Goal: Find specific page/section: Find specific page/section

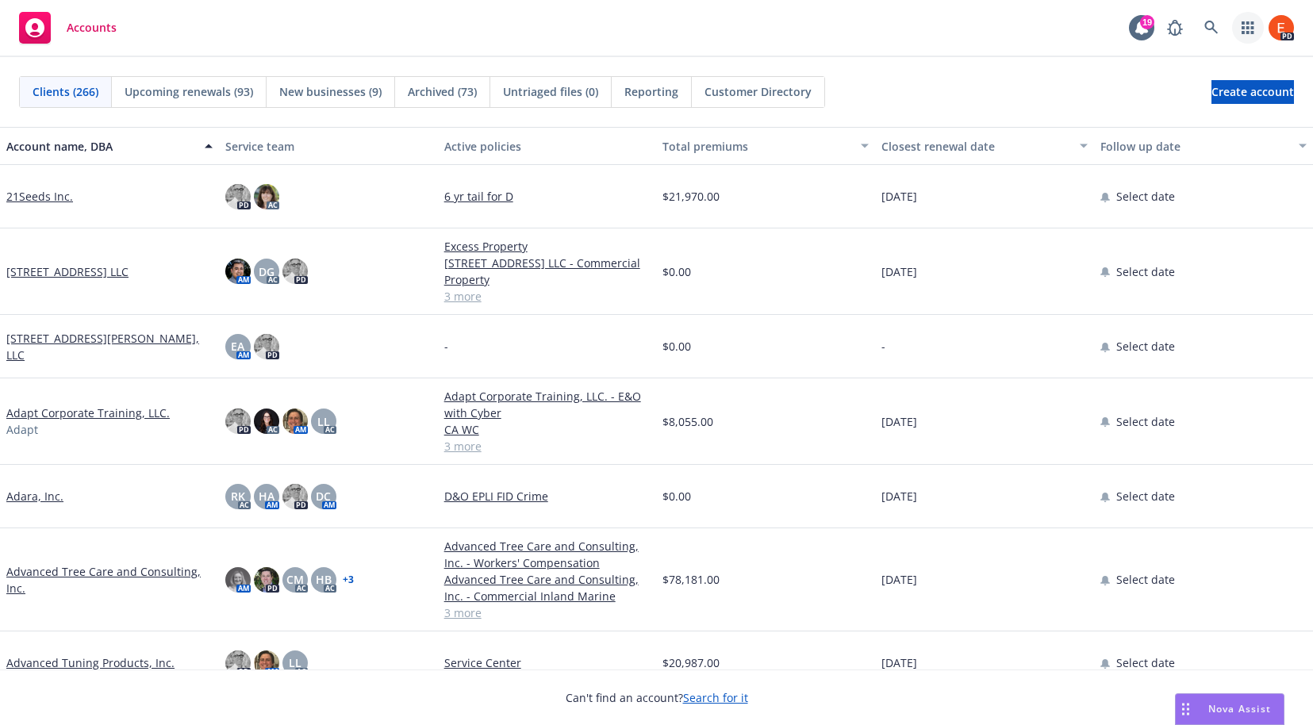
click at [1256, 28] on link "button" at bounding box center [1248, 28] width 32 height 32
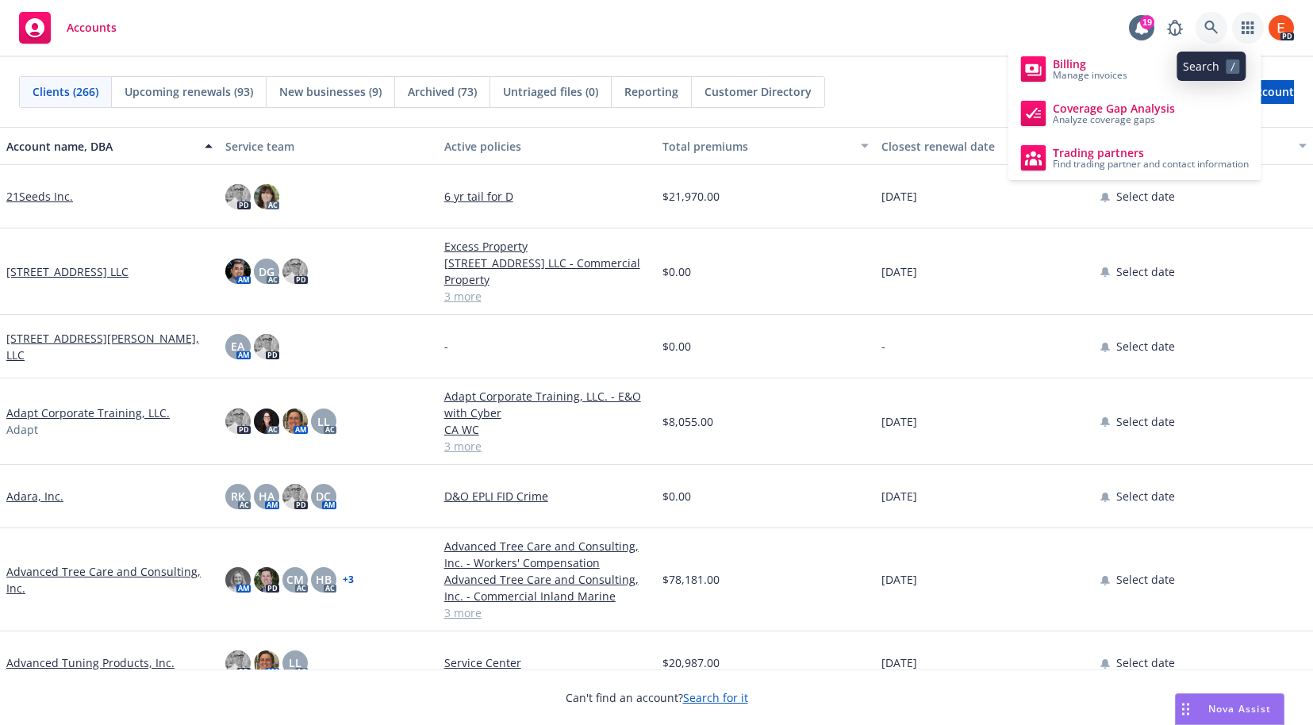
click at [1217, 31] on icon at bounding box center [1211, 28] width 14 height 14
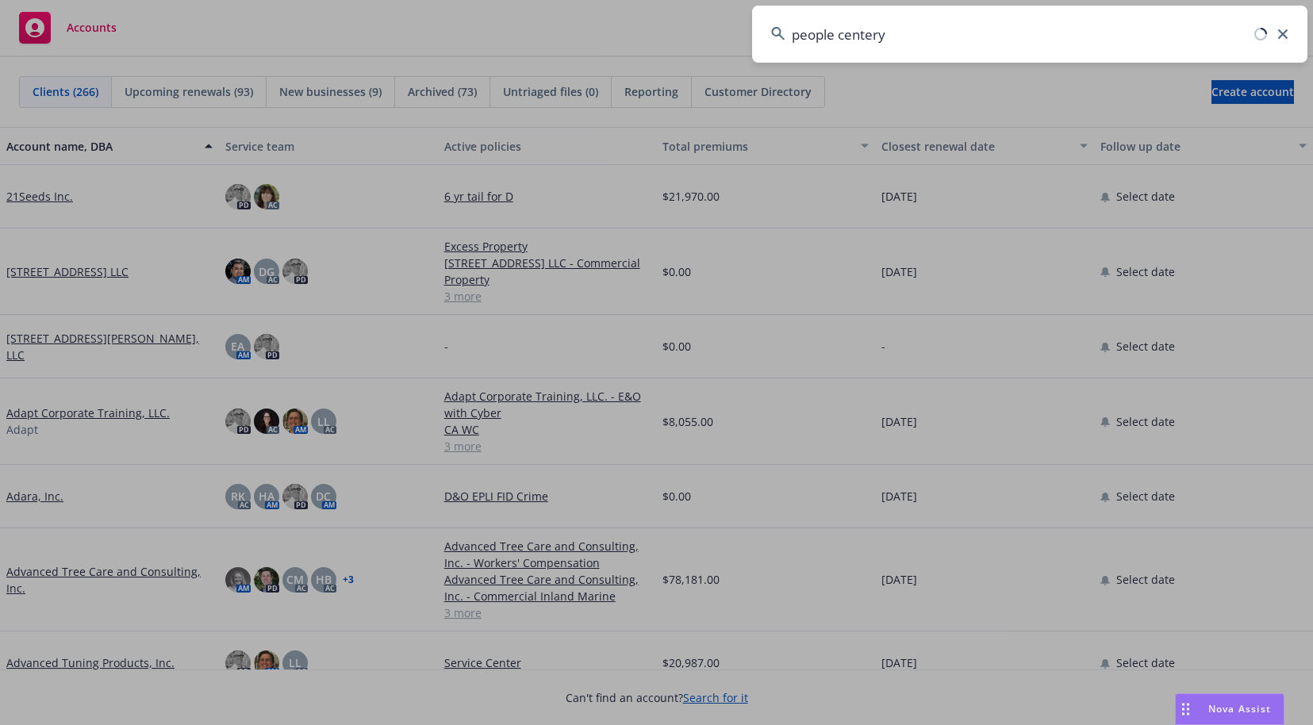
type input "people center"
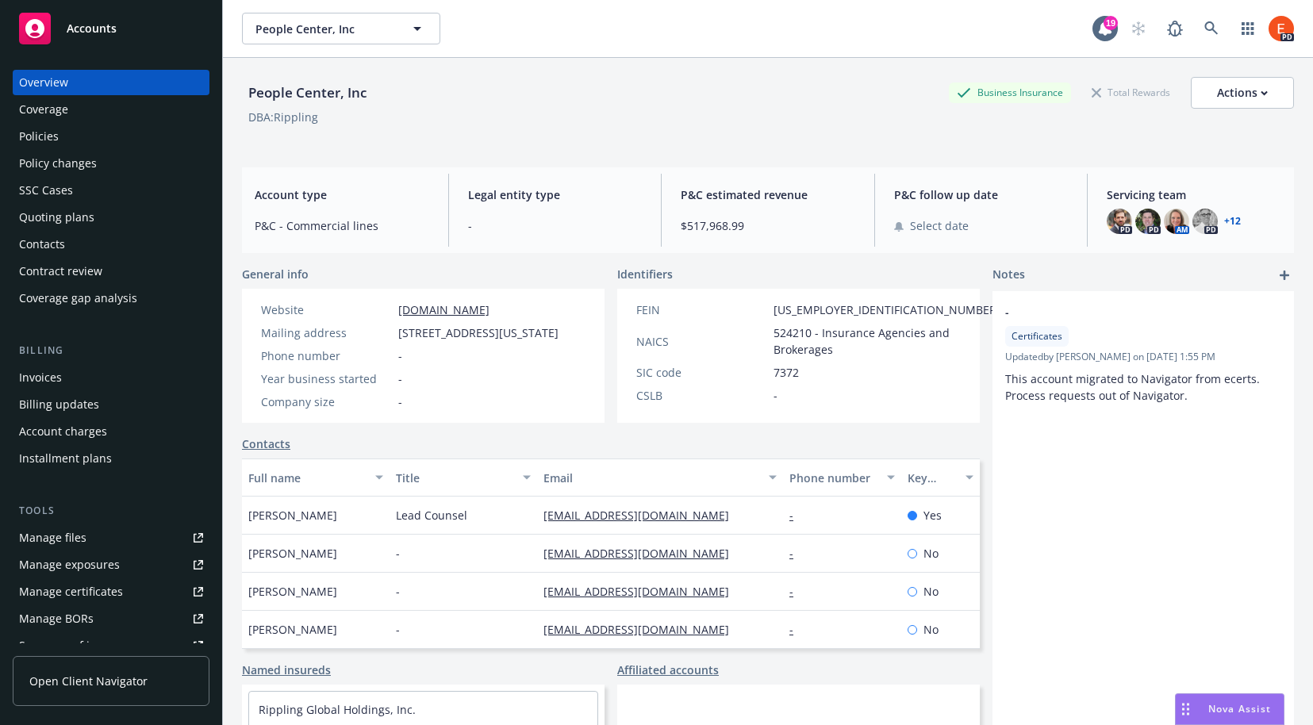
click at [56, 137] on div "Policies" at bounding box center [39, 136] width 40 height 25
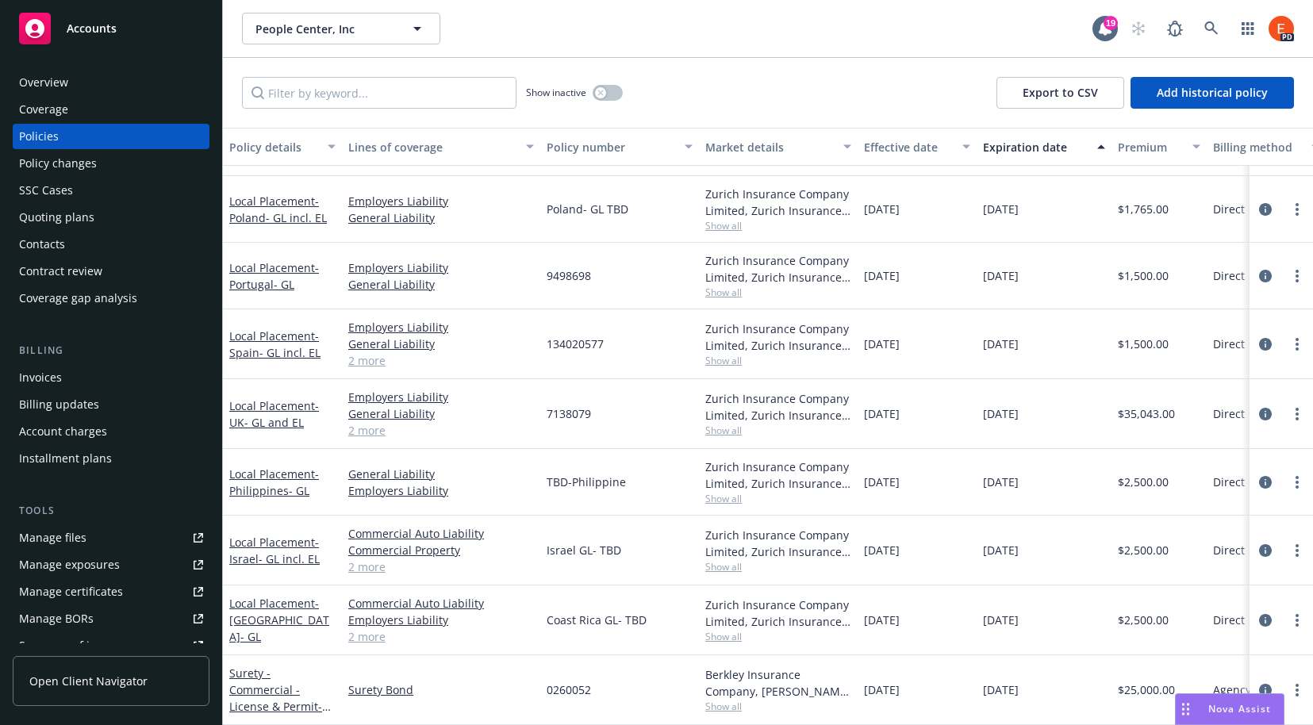
scroll to position [1911, 0]
